Goal: Check status

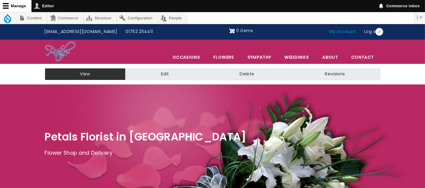
click at [350, 33] on link "My account" at bounding box center [343, 32] width 35 height 12
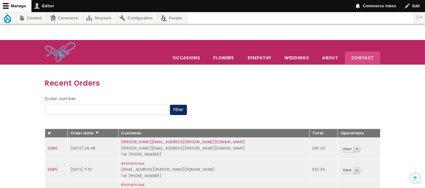
scroll to position [67, 0]
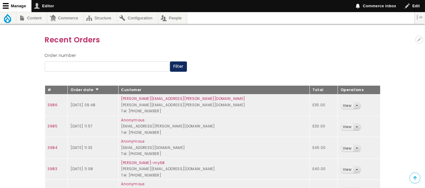
scroll to position [67, 0]
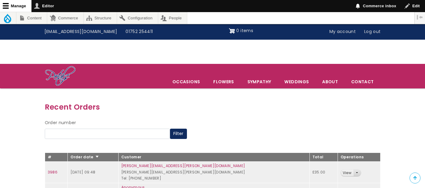
scroll to position [67, 0]
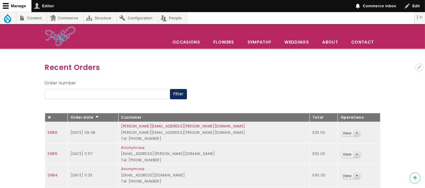
scroll to position [67, 0]
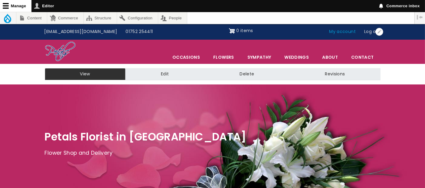
click at [341, 31] on link "My account" at bounding box center [343, 32] width 35 height 12
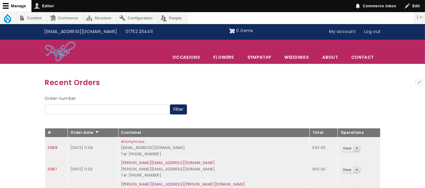
click at [53, 167] on link "3987" at bounding box center [52, 169] width 9 height 5
click at [53, 145] on link "3988" at bounding box center [53, 147] width 10 height 5
